Goal: Task Accomplishment & Management: Complete application form

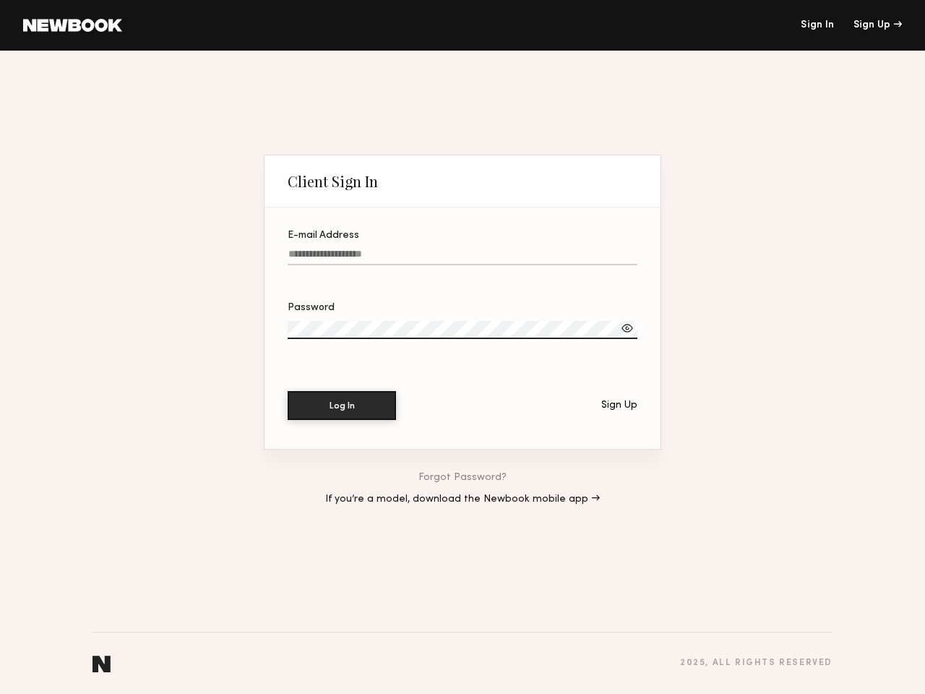
click at [462, 347] on div at bounding box center [463, 348] width 350 height 12
click at [877, 25] on div "Sign Up" at bounding box center [877, 25] width 48 height 10
click at [627, 326] on div at bounding box center [627, 328] width 14 height 14
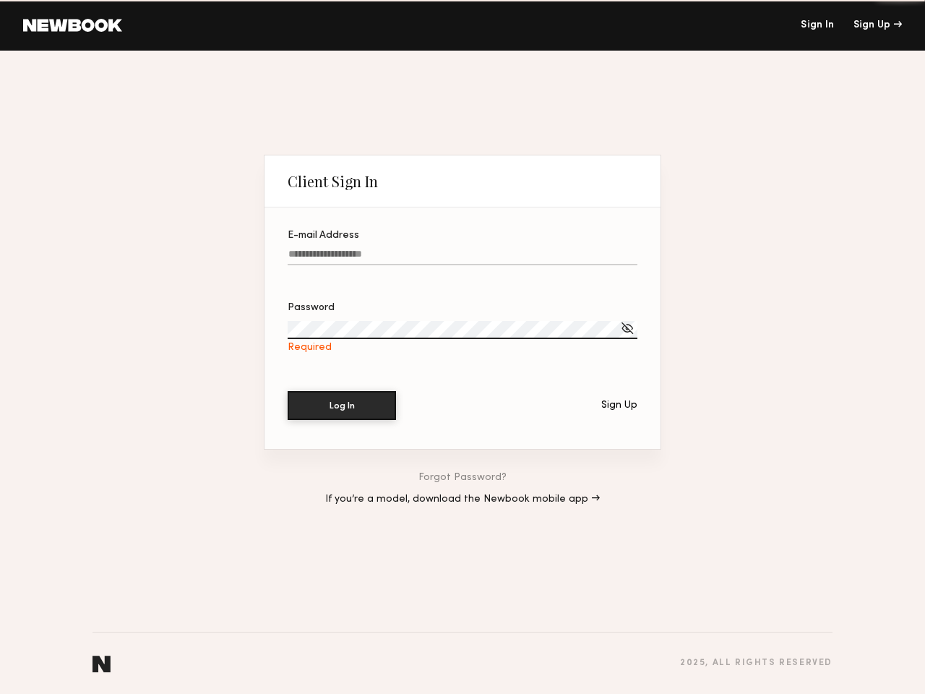
click at [619, 403] on div "Sign Up" at bounding box center [619, 405] width 36 height 10
